Goal: Task Accomplishment & Management: Use online tool/utility

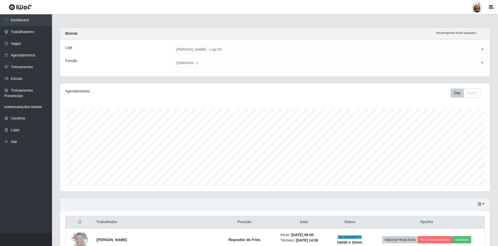
select select "252"
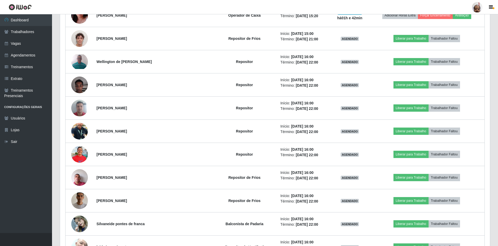
scroll to position [753, 0]
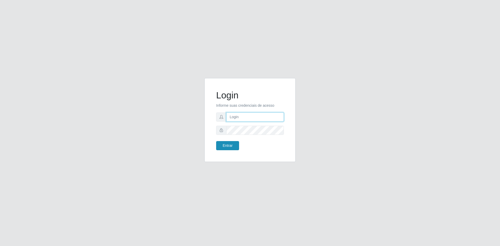
type input "gerente.loja05@marvermelhoatacado.com.br"
click at [230, 142] on button "Entrar" at bounding box center [227, 145] width 23 height 9
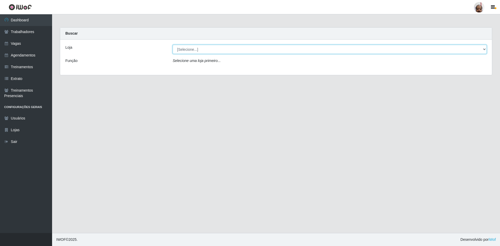
click at [483, 48] on select "[Selecione...] Mar Vermelho - Loja 05" at bounding box center [330, 49] width 314 height 9
select select "252"
click at [173, 45] on select "[Selecione...] Mar Vermelho - Loja 05" at bounding box center [330, 49] width 314 height 9
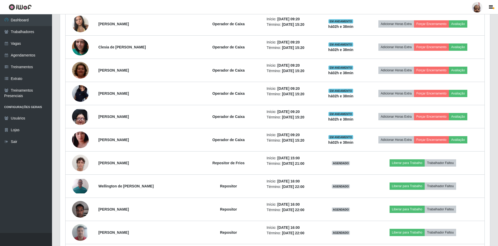
scroll to position [651, 0]
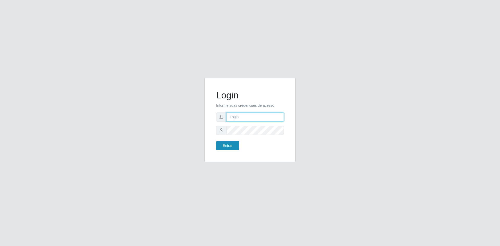
type input "gerente.loja05@marvermelhoatacado.com.br"
click at [229, 145] on button "Entrar" at bounding box center [227, 145] width 23 height 9
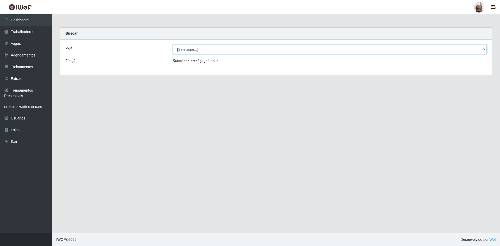
click at [484, 50] on select "[Selecione...] Mar Vermelho - Loja 05" at bounding box center [330, 49] width 314 height 9
select select "252"
click at [173, 45] on select "[Selecione...] Mar Vermelho - Loja 05" at bounding box center [330, 49] width 314 height 9
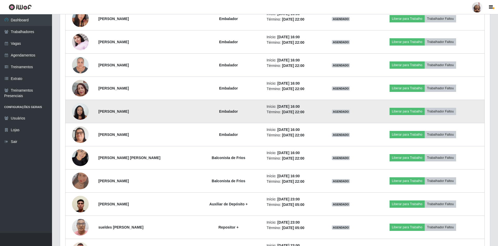
scroll to position [1041, 0]
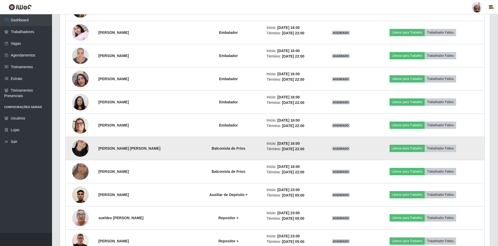
click at [79, 148] on img at bounding box center [80, 148] width 17 height 22
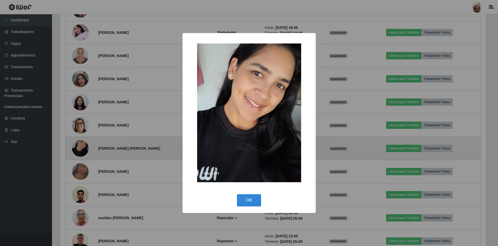
scroll to position [108, 428]
click at [79, 148] on div "× OK Cancel" at bounding box center [250, 123] width 500 height 246
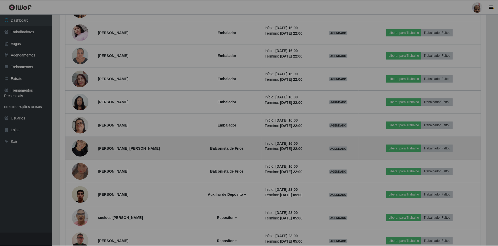
scroll to position [108, 430]
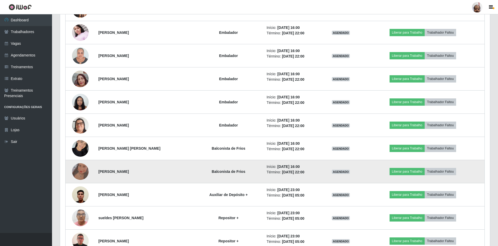
click at [81, 171] on img at bounding box center [80, 171] width 17 height 37
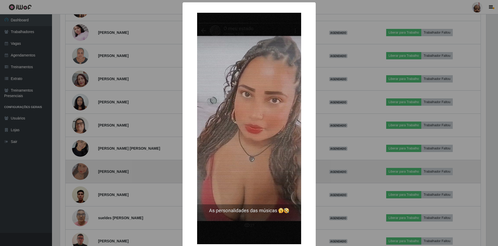
scroll to position [108, 428]
click at [81, 171] on div "× OK Cancel" at bounding box center [250, 123] width 500 height 246
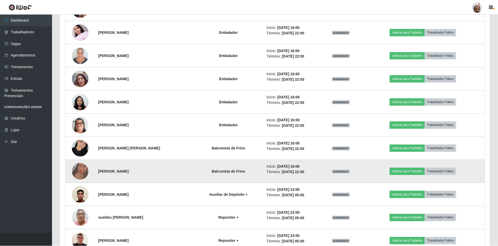
scroll to position [108, 430]
